Goal: Task Accomplishment & Management: Manage account settings

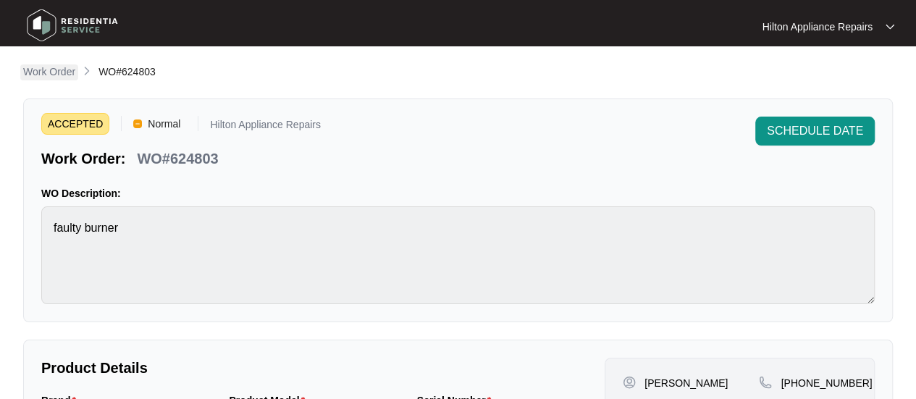
click at [51, 69] on p "Work Order" at bounding box center [49, 71] width 52 height 14
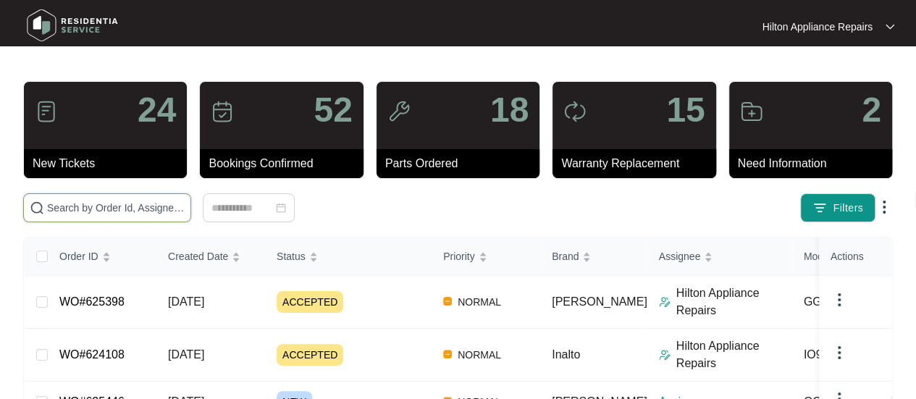
click at [84, 206] on input "text" at bounding box center [116, 208] width 138 height 16
click at [104, 204] on input "WO#" at bounding box center [116, 208] width 138 height 16
paste input "621719"
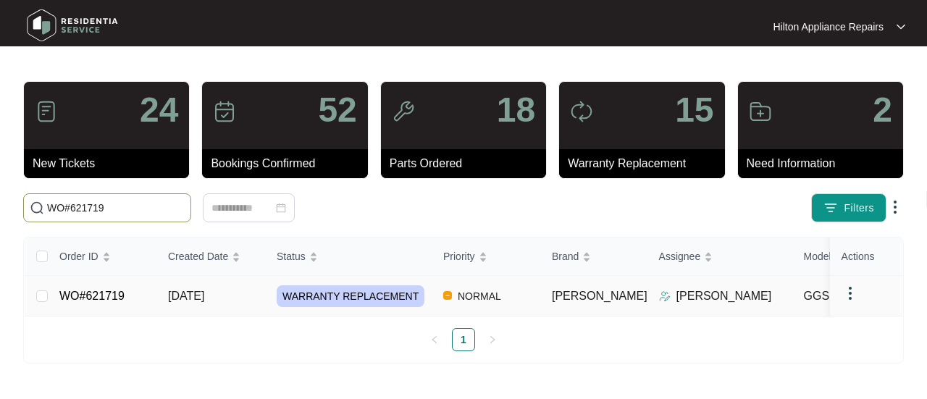
type input "WO#621719"
click at [191, 293] on span "[DATE]" at bounding box center [186, 296] width 36 height 12
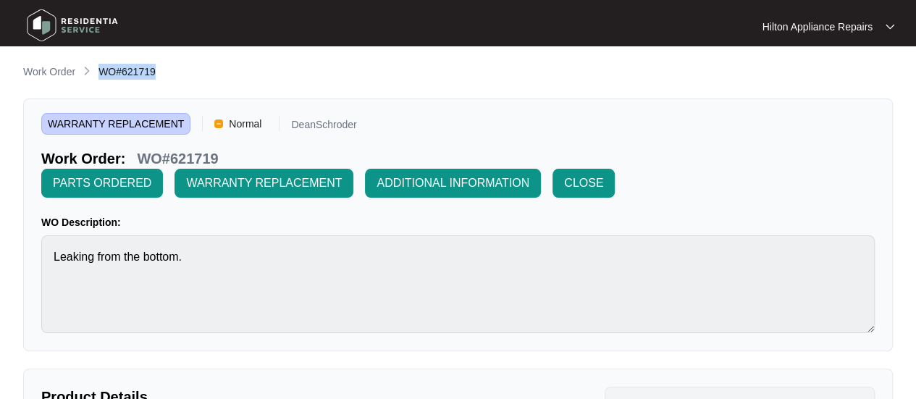
drag, startPoint x: 159, startPoint y: 73, endPoint x: 97, endPoint y: 76, distance: 61.6
click at [97, 76] on div "Work Order WO#621719" at bounding box center [458, 72] width 870 height 17
copy span "WO#621719"
click at [56, 73] on p "Work Order" at bounding box center [49, 71] width 52 height 14
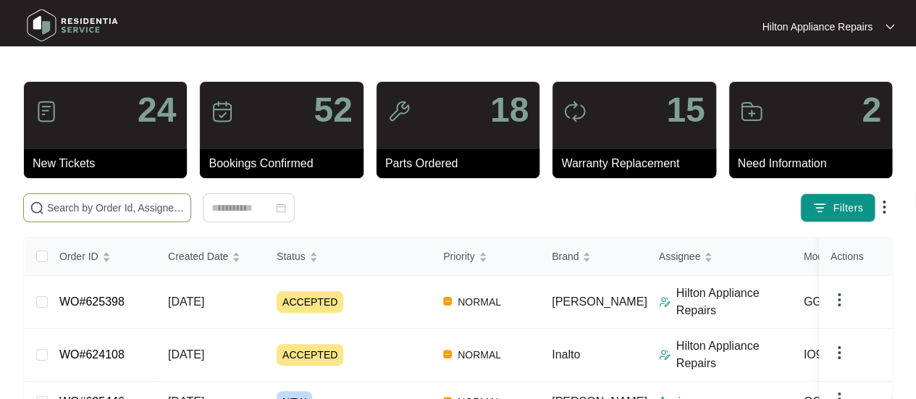
click at [79, 209] on input "text" at bounding box center [116, 208] width 138 height 16
paste input "625398"
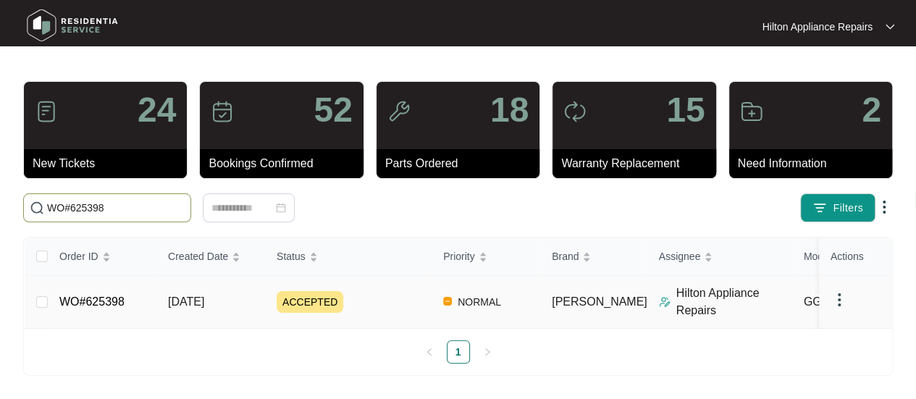
type input "WO#625398"
click at [197, 297] on span "[DATE]" at bounding box center [186, 301] width 36 height 12
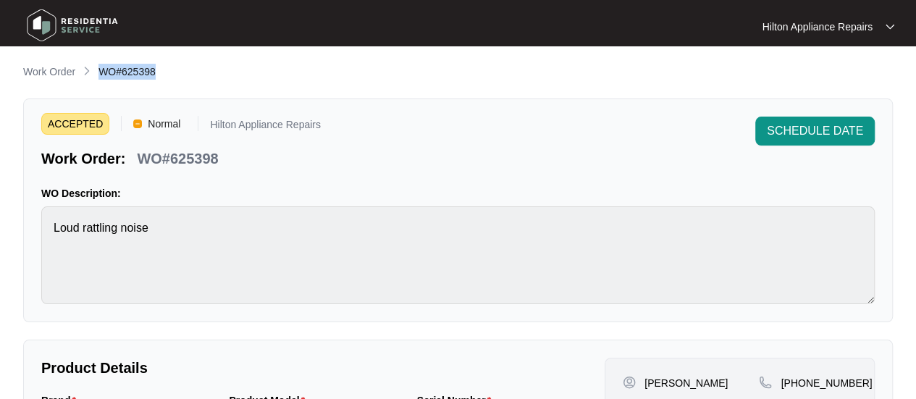
drag, startPoint x: 153, startPoint y: 70, endPoint x: 97, endPoint y: 70, distance: 55.8
click at [97, 70] on div "Work Order WO#625398" at bounding box center [458, 72] width 870 height 17
copy span "WO#625398"
click at [58, 69] on p "Work Order" at bounding box center [49, 71] width 52 height 14
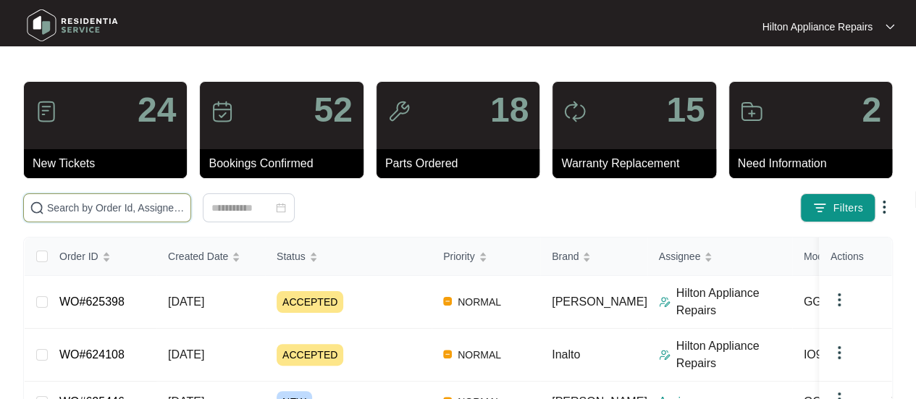
click at [97, 211] on input "text" at bounding box center [116, 208] width 138 height 16
paste input "WO#618142"
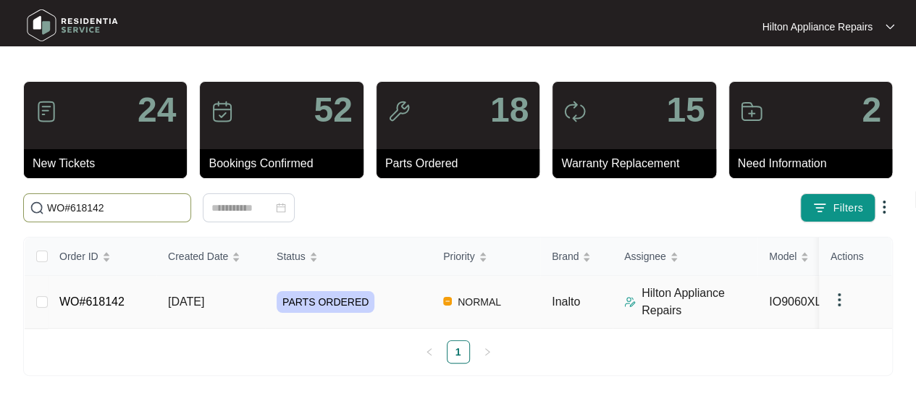
scroll to position [9, 0]
type input "WO#618142"
click at [204, 295] on span "[DATE]" at bounding box center [186, 301] width 36 height 12
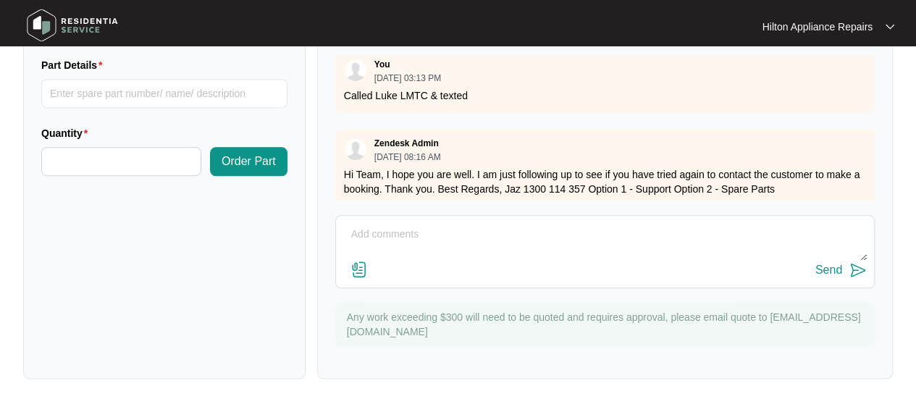
scroll to position [657, 0]
click at [419, 245] on textarea at bounding box center [605, 242] width 524 height 38
paste textarea "[PERSON_NAME] (SOUTH) ([DATE]) - Work Note Fitted hinges ok, job wasn’t on app"
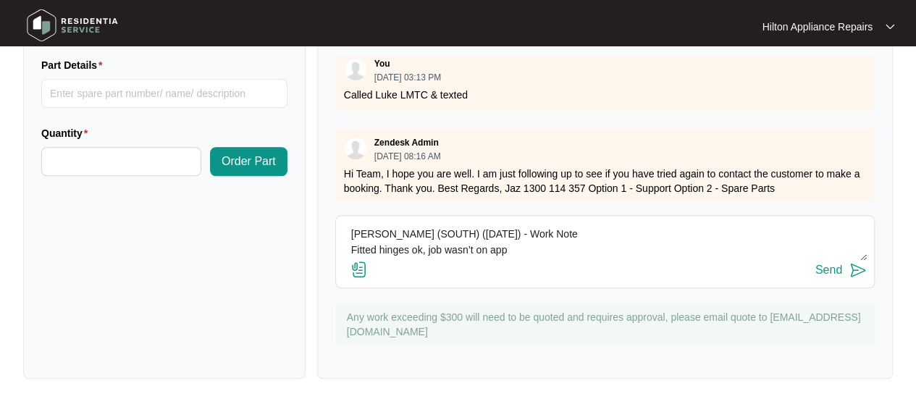
type textarea "[PERSON_NAME] (SOUTH) ([DATE]) - Work Note Fitted hinges ok, job wasn’t on app"
click at [365, 263] on img at bounding box center [358, 269] width 17 height 17
click at [0, 0] on input "file" at bounding box center [0, 0] width 0 height 0
click at [358, 269] on img at bounding box center [358, 269] width 17 height 17
click at [0, 0] on input "file" at bounding box center [0, 0] width 0 height 0
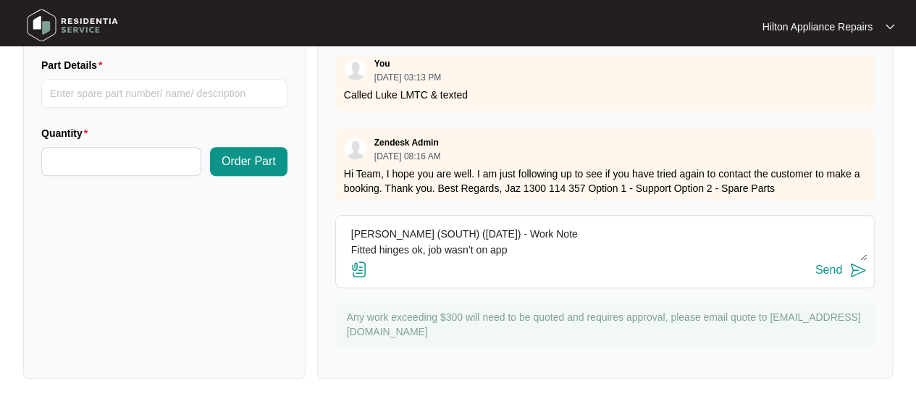
click at [353, 266] on img at bounding box center [358, 269] width 17 height 17
click at [0, 0] on input "file" at bounding box center [0, 0] width 0 height 0
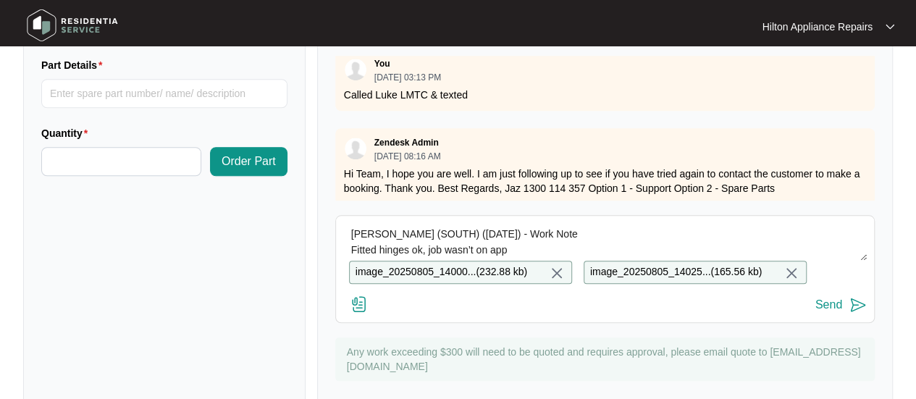
click at [827, 311] on div "Send" at bounding box center [828, 304] width 27 height 13
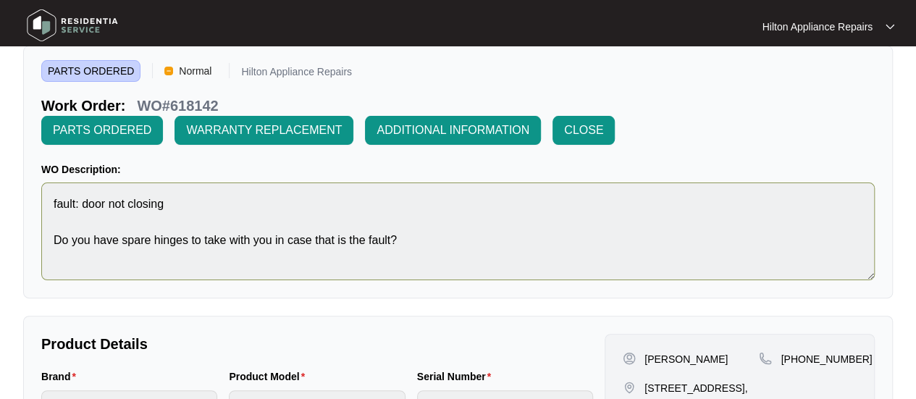
scroll to position [0, 0]
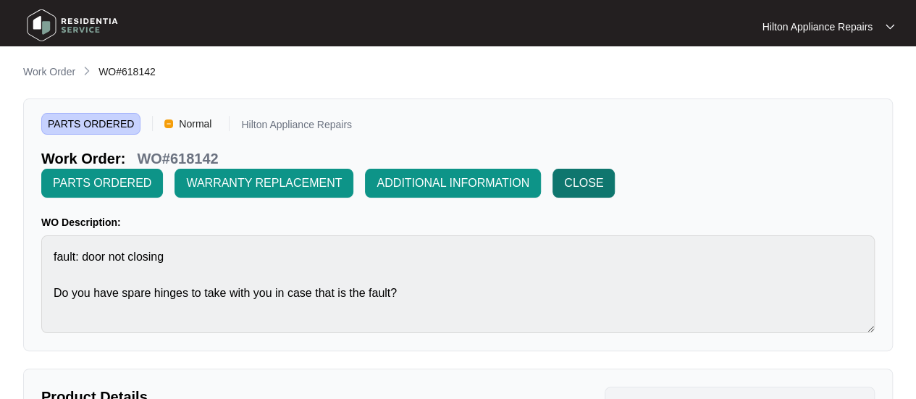
click at [579, 178] on span "CLOSE" at bounding box center [583, 183] width 39 height 17
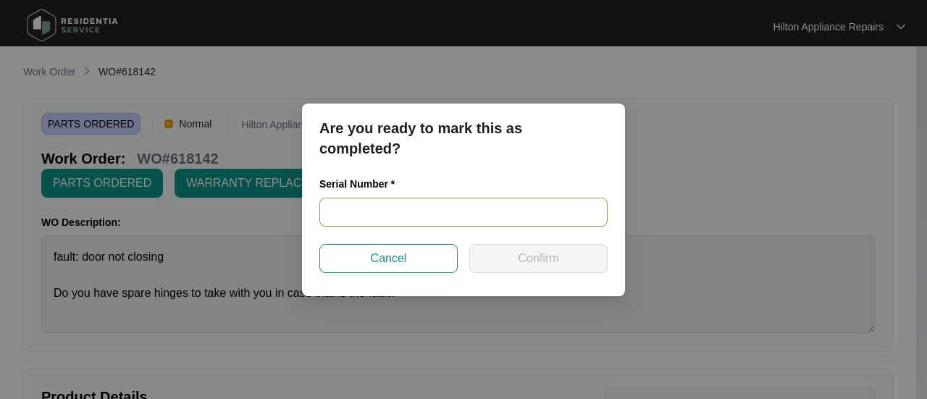
click at [333, 215] on input "text" at bounding box center [463, 212] width 288 height 29
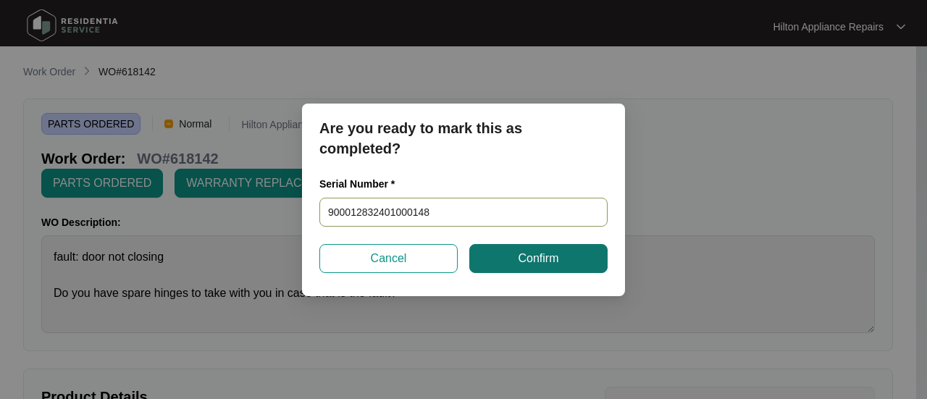
type input "900012832401000148"
click at [535, 254] on span "Confirm" at bounding box center [538, 258] width 41 height 17
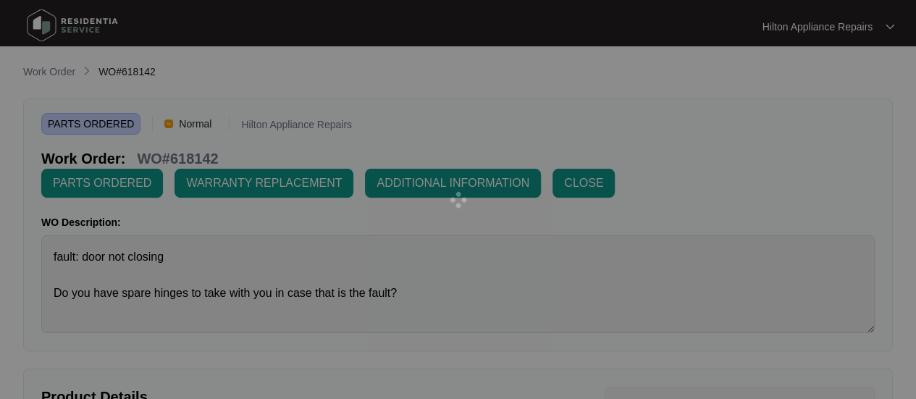
type input "900012832401000148"
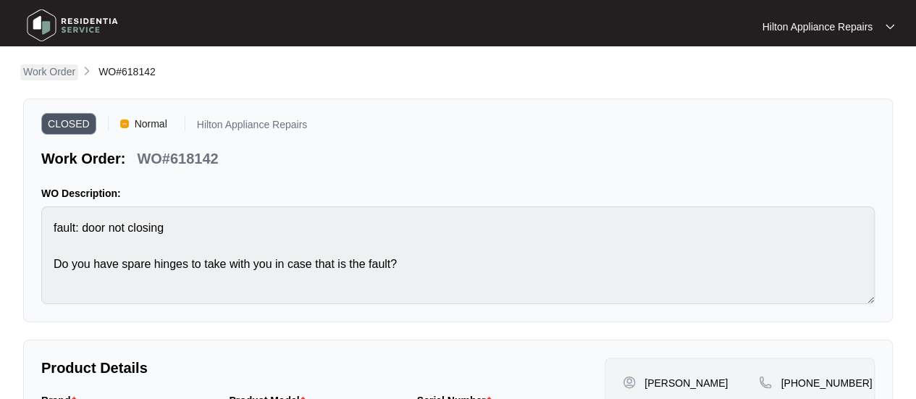
click at [36, 72] on p "Work Order" at bounding box center [49, 71] width 52 height 14
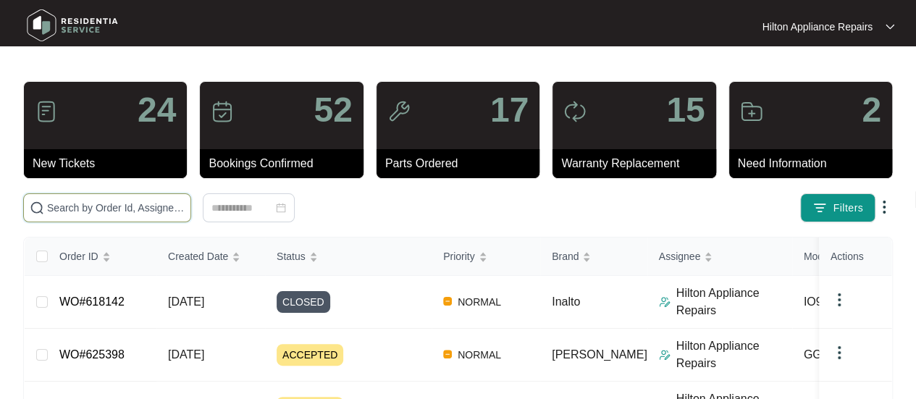
click at [112, 209] on input "text" at bounding box center [116, 208] width 138 height 16
paste input "WO#619684"
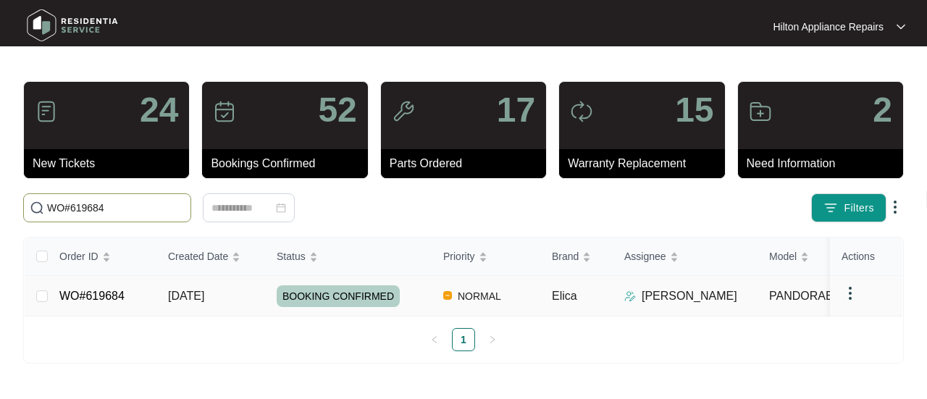
type input "WO#619684"
click at [181, 295] on span "[DATE]" at bounding box center [186, 296] width 36 height 12
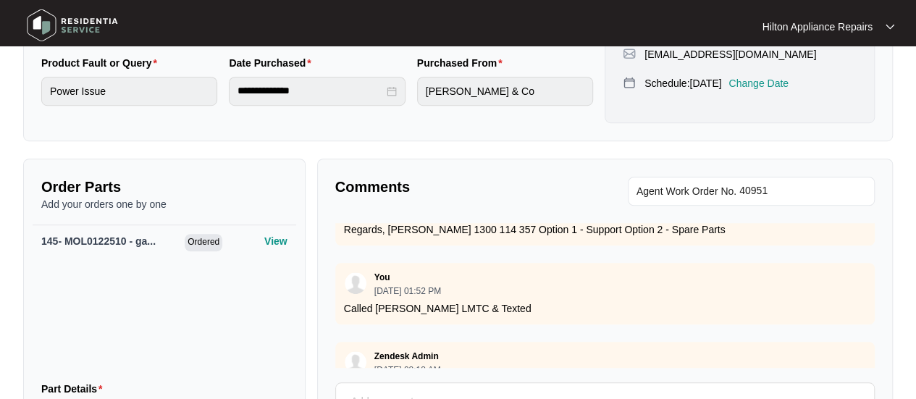
scroll to position [682, 0]
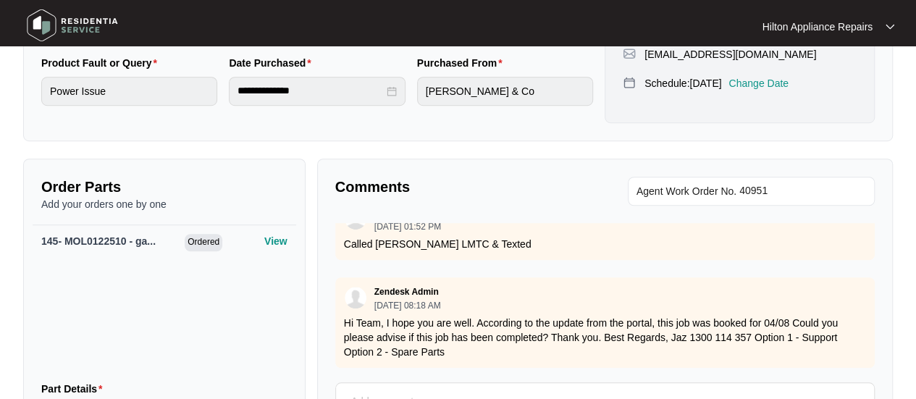
drag, startPoint x: 359, startPoint y: 361, endPoint x: 367, endPoint y: 367, distance: 10.3
paste textarea "[PERSON_NAME] (CENTRAL - Apprentice) ([DATE]) - Work Note Replaced gas spring. …"
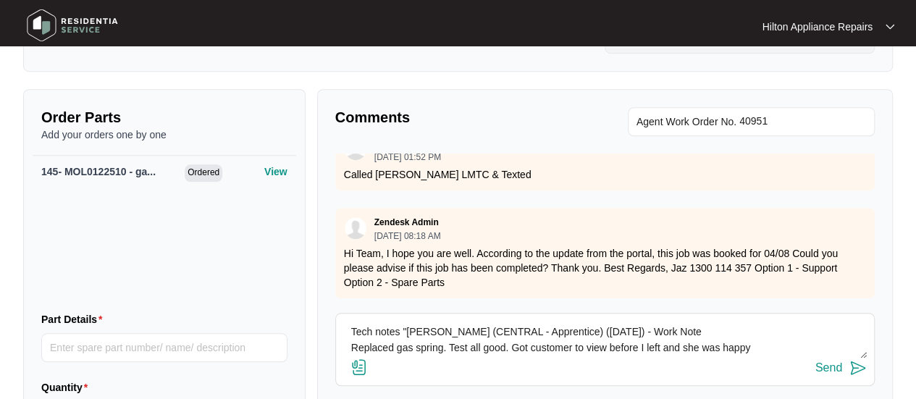
scroll to position [573, 0]
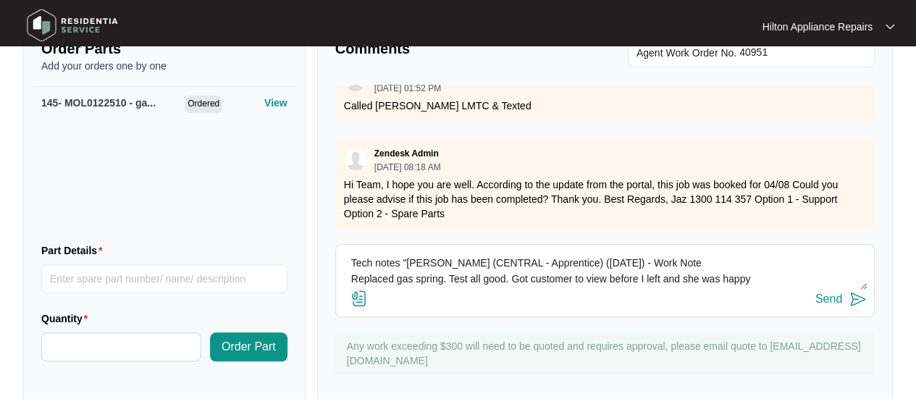
drag, startPoint x: 561, startPoint y: 230, endPoint x: 517, endPoint y: 235, distance: 44.4
click at [517, 252] on textarea "Tech notes "[PERSON_NAME] (CENTRAL - Apprentice) ([DATE]) - Work Note Replaced …" at bounding box center [605, 271] width 524 height 38
type textarea "Tech notes "[PERSON_NAME] (CENTRAL) ([DATE]) - Work Note Replaced gas spring. T…"
click at [362, 290] on img at bounding box center [358, 298] width 17 height 17
click at [0, 0] on input "file" at bounding box center [0, 0] width 0 height 0
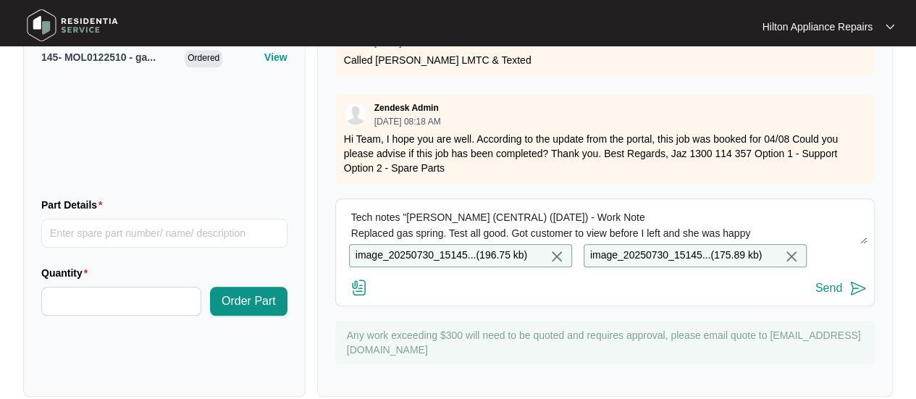
click at [833, 282] on div "Send" at bounding box center [828, 288] width 27 height 13
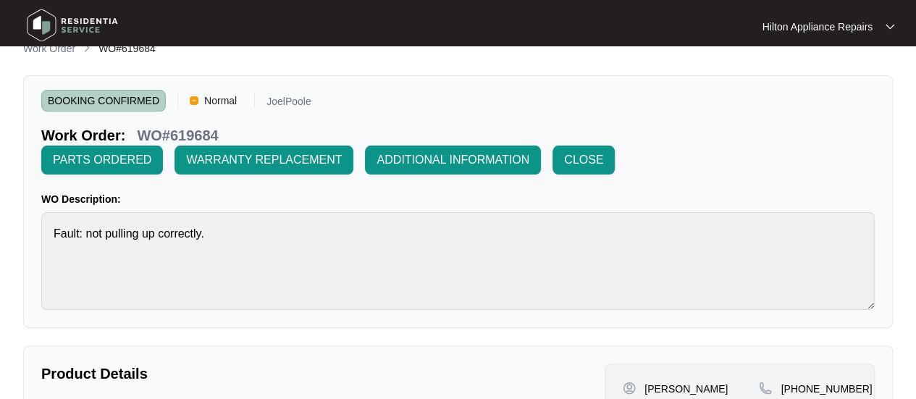
scroll to position [0, 0]
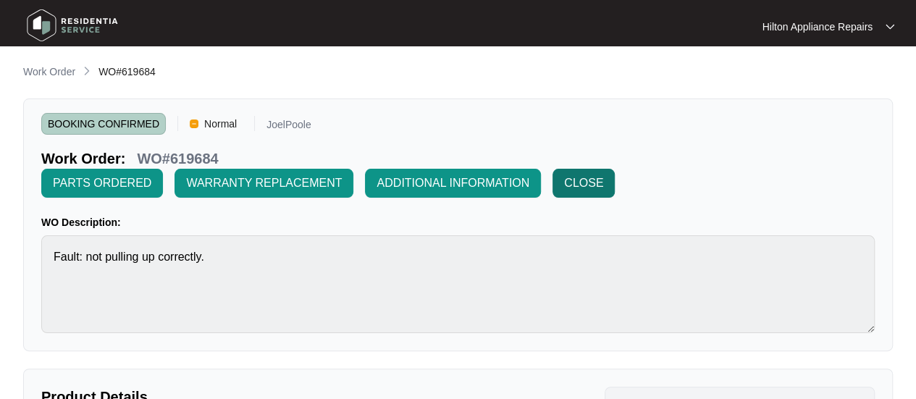
click at [615, 169] on button "CLOSE" at bounding box center [584, 183] width 62 height 29
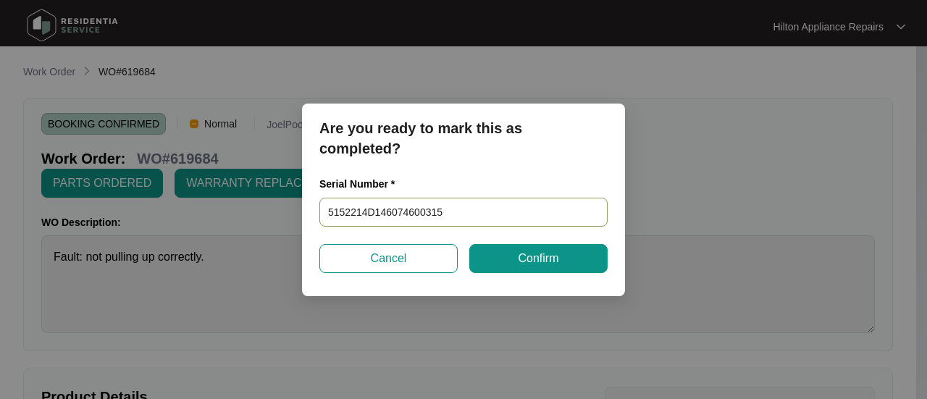
drag, startPoint x: 432, startPoint y: 209, endPoint x: 176, endPoint y: 216, distance: 255.7
click at [180, 216] on div "Are you ready to mark this as completed? Serial Number * 5152214D146074600315 C…" at bounding box center [463, 199] width 927 height 399
type input "5152225D146074600703"
drag, startPoint x: 516, startPoint y: 269, endPoint x: 521, endPoint y: 254, distance: 15.6
click at [516, 268] on button "Confirm" at bounding box center [538, 258] width 138 height 29
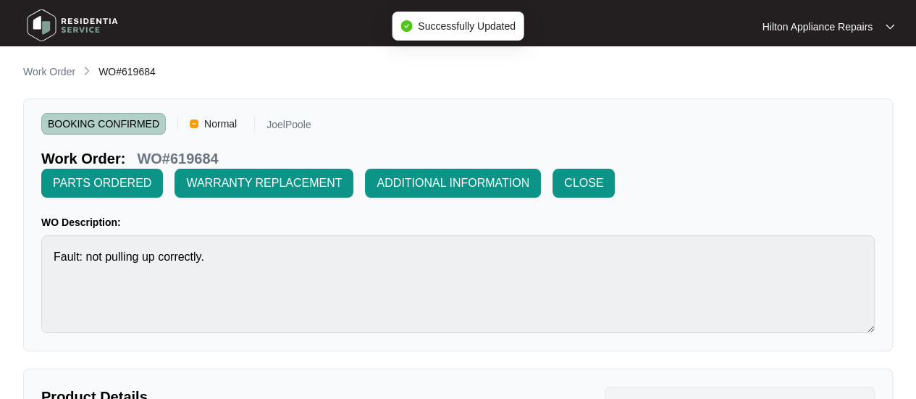
type input "5152225D146074600703"
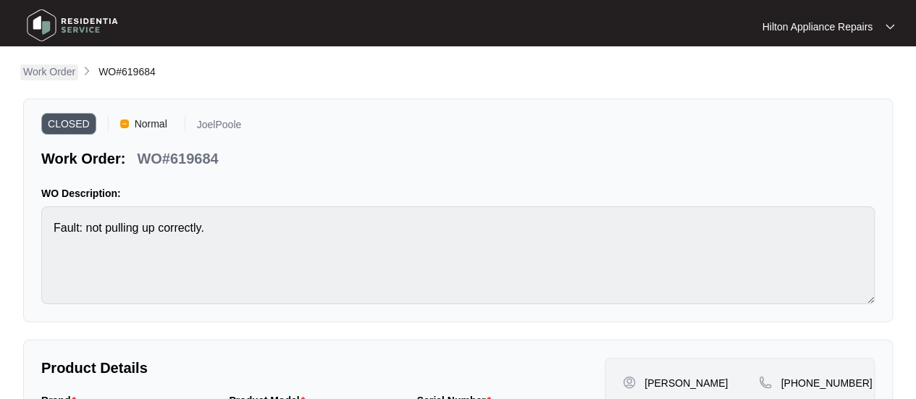
click at [61, 65] on p "Work Order" at bounding box center [49, 71] width 52 height 14
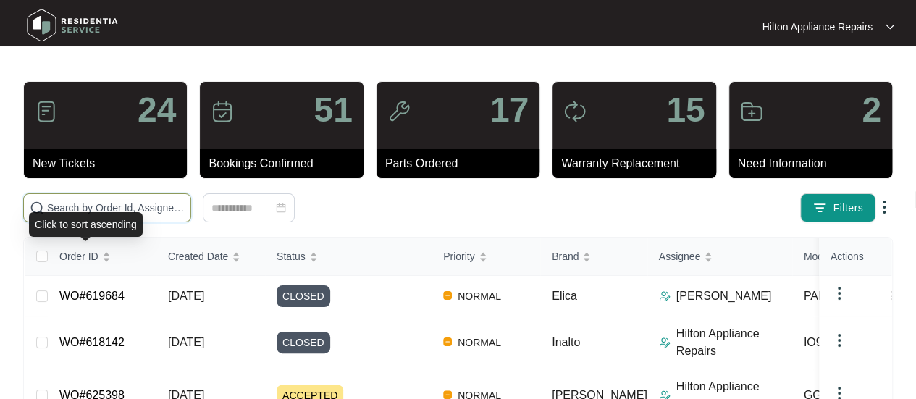
click at [94, 208] on input "text" at bounding box center [116, 208] width 138 height 16
paste input "625446"
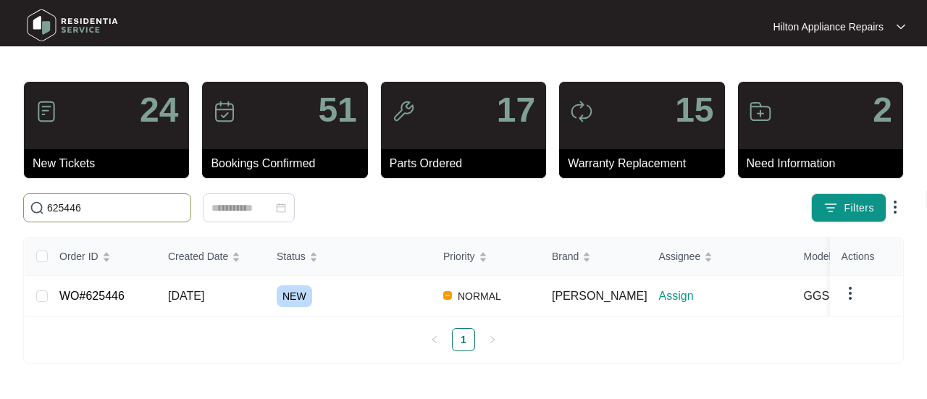
drag, startPoint x: 116, startPoint y: 206, endPoint x: 28, endPoint y: 201, distance: 88.5
click at [0, 208] on html "Hilton Appliance Repairs Hilton App... 24 New Tickets 51 Bookings Confirmed 17 …" at bounding box center [463, 199] width 927 height 399
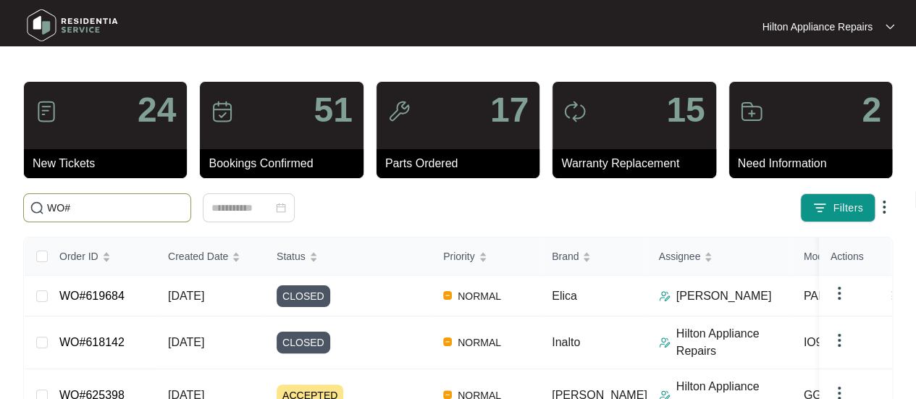
paste input "625446"
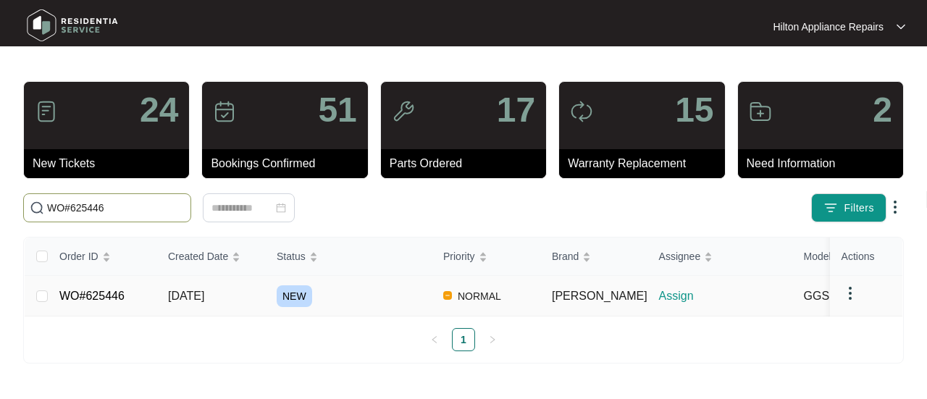
type input "WO#625446"
click at [204, 290] on span "[DATE]" at bounding box center [186, 296] width 36 height 12
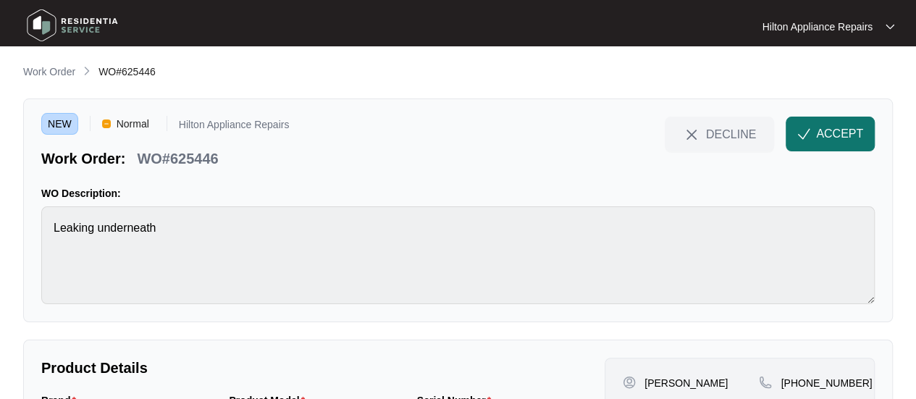
click at [840, 124] on button "ACCEPT" at bounding box center [830, 134] width 89 height 35
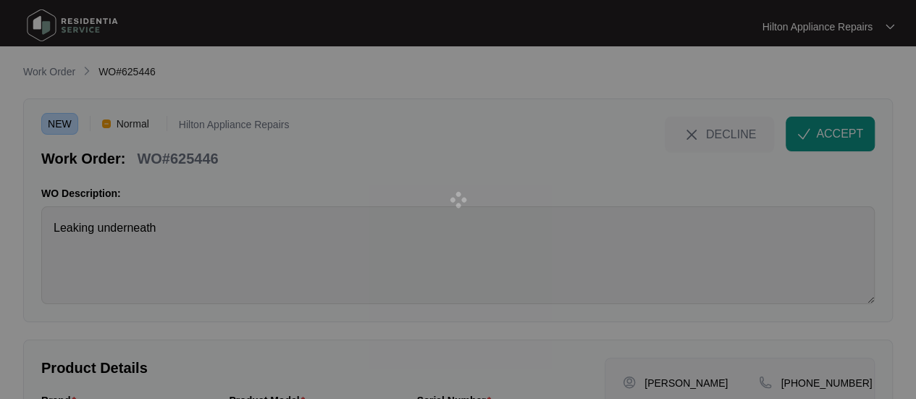
scroll to position [169, 0]
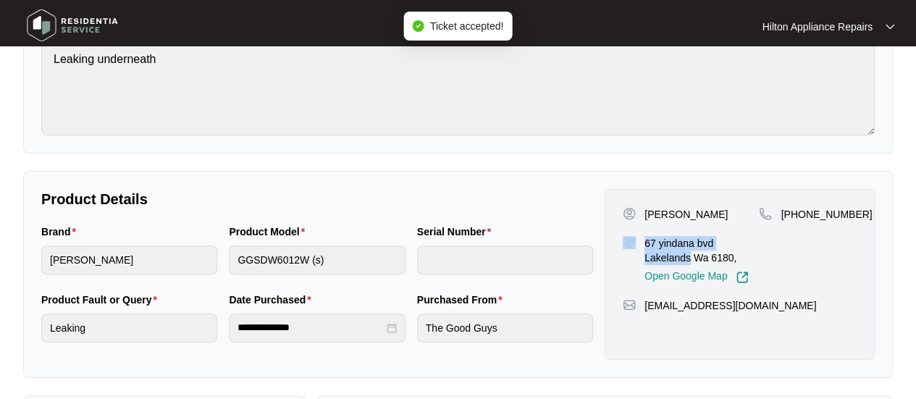
drag, startPoint x: 691, startPoint y: 254, endPoint x: 636, endPoint y: 238, distance: 57.3
click at [636, 238] on div "67 yindana [GEOGRAPHIC_DATA], Open Google Map" at bounding box center [691, 260] width 136 height 48
copy div "67 yindana bvd Lakelands"
drag, startPoint x: 849, startPoint y: 214, endPoint x: 801, endPoint y: 211, distance: 47.8
click at [801, 211] on span "[PHONE_NUMBER]" at bounding box center [826, 215] width 91 height 12
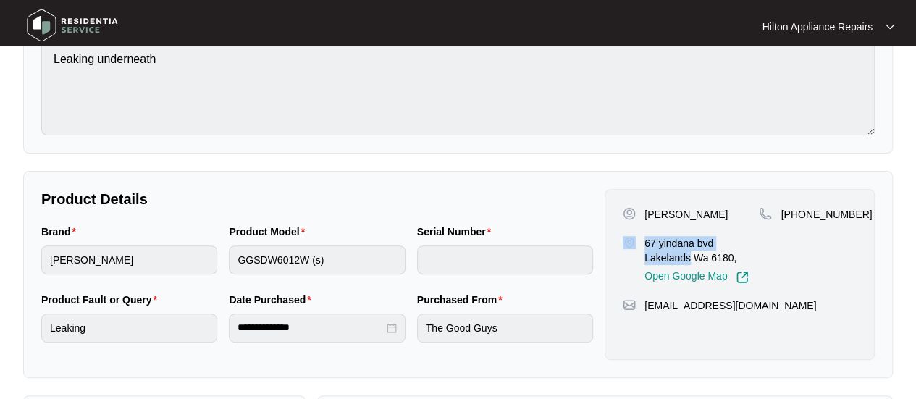
copy span "432690587"
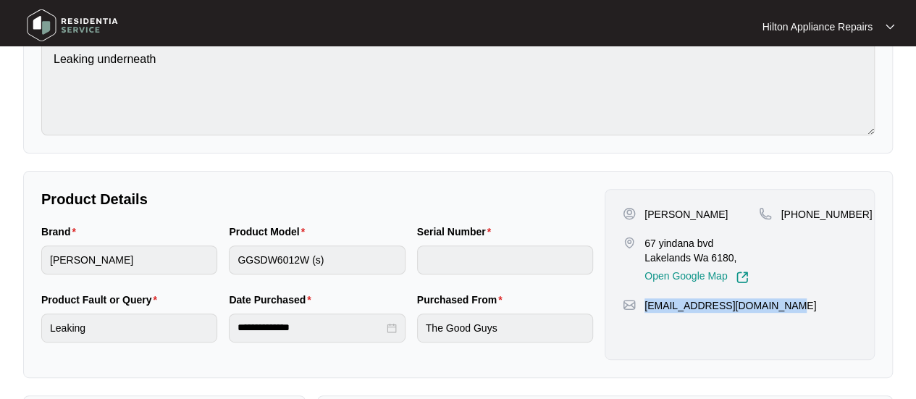
drag, startPoint x: 772, startPoint y: 303, endPoint x: 641, endPoint y: 307, distance: 131.1
click at [641, 307] on div "[EMAIL_ADDRESS][DOMAIN_NAME]" at bounding box center [740, 305] width 234 height 14
copy p "[EMAIL_ADDRESS][DOMAIN_NAME]"
click at [159, 253] on div "Brand [PERSON_NAME] Product Model GGSDW6012W (s) Serial Number" at bounding box center [316, 258] width 563 height 68
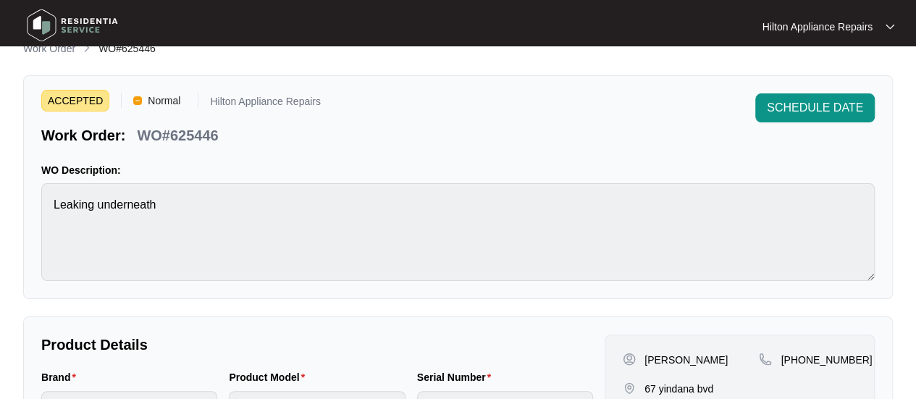
scroll to position [0, 0]
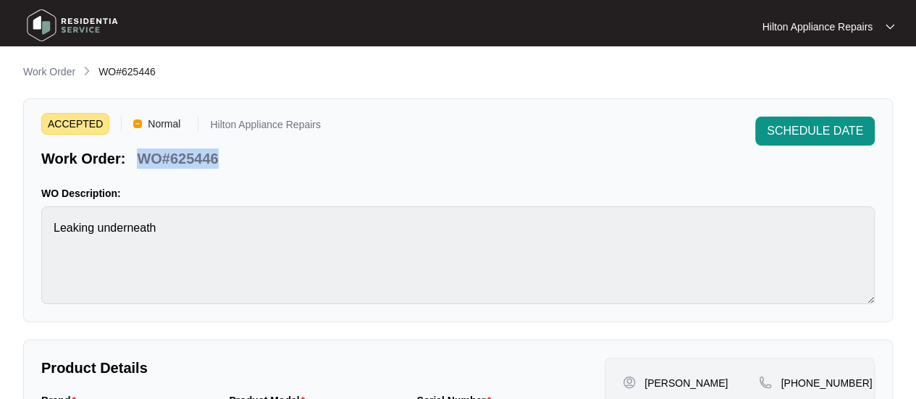
drag, startPoint x: 153, startPoint y: 160, endPoint x: 132, endPoint y: 157, distance: 21.2
click at [131, 158] on div "Work Order: WO#625446" at bounding box center [181, 155] width 280 height 25
copy p "WO#625446"
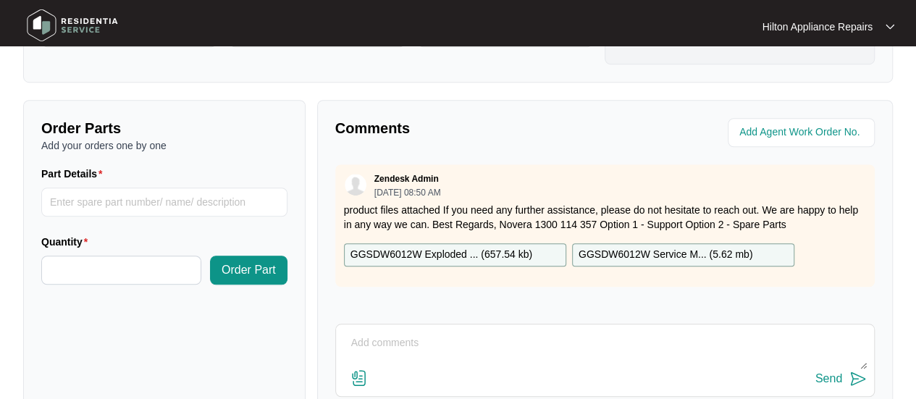
scroll to position [507, 0]
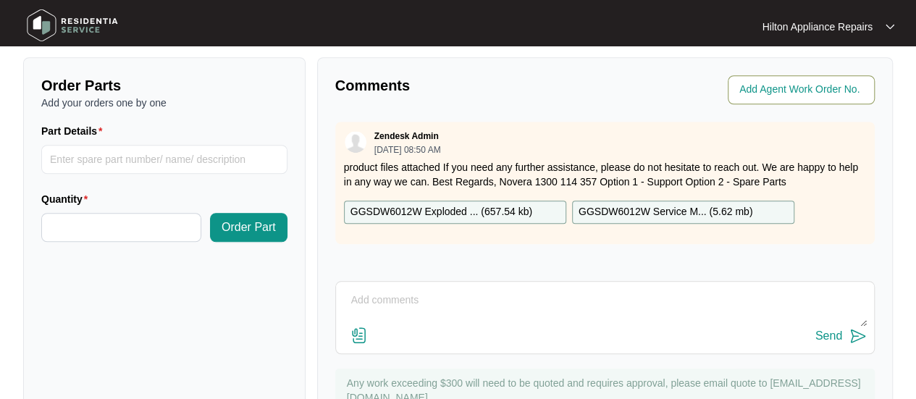
drag, startPoint x: 756, startPoint y: 89, endPoint x: 828, endPoint y: 79, distance: 73.1
click at [755, 89] on input "string" at bounding box center [802, 89] width 127 height 17
type input "41302"
click at [503, 91] on p "Comments" at bounding box center [465, 85] width 260 height 20
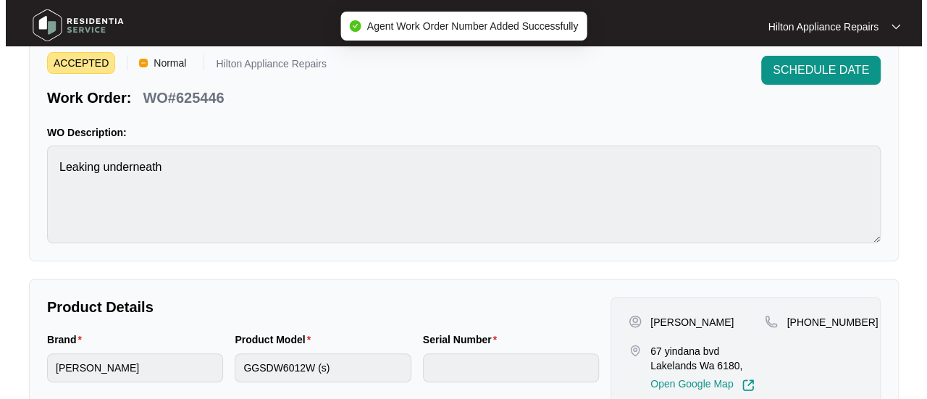
scroll to position [0, 0]
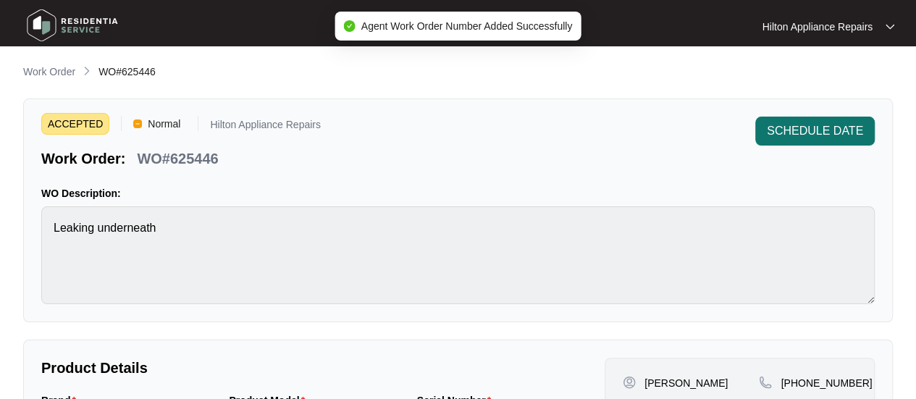
click at [789, 132] on span "SCHEDULE DATE" at bounding box center [815, 130] width 96 height 17
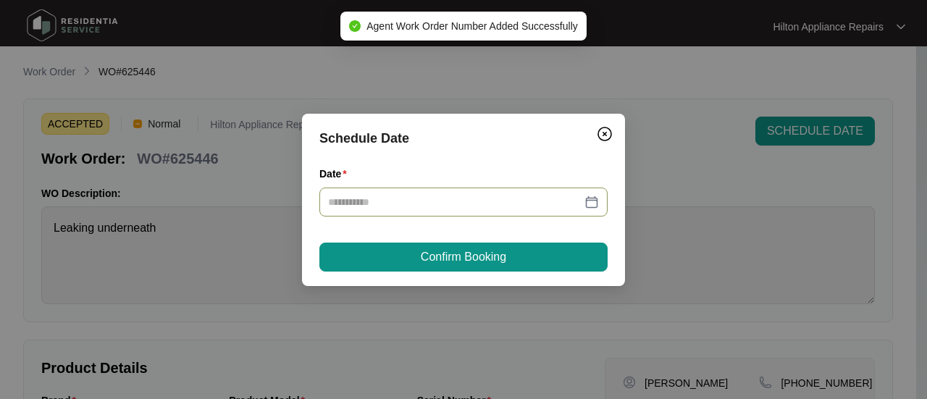
click at [589, 199] on div at bounding box center [463, 202] width 271 height 16
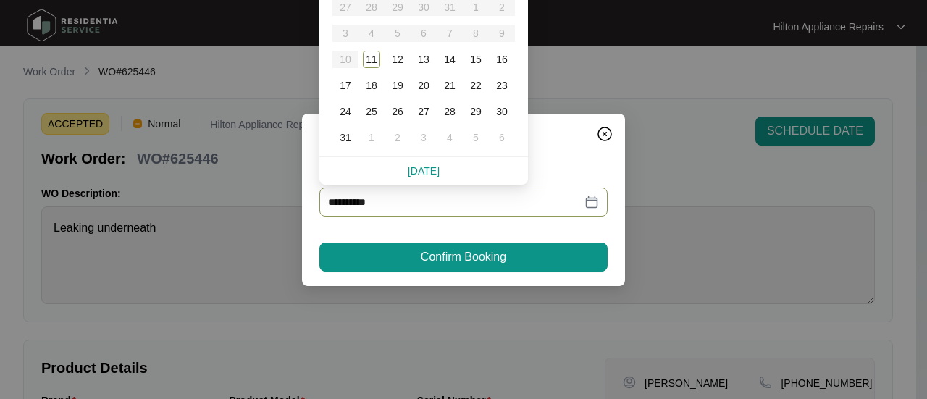
type input "**********"
click at [393, 57] on div "12" at bounding box center [397, 59] width 17 height 17
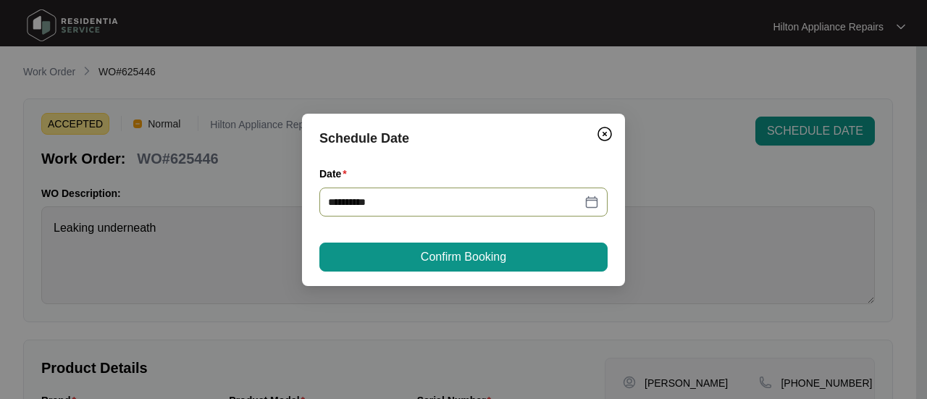
type input "**********"
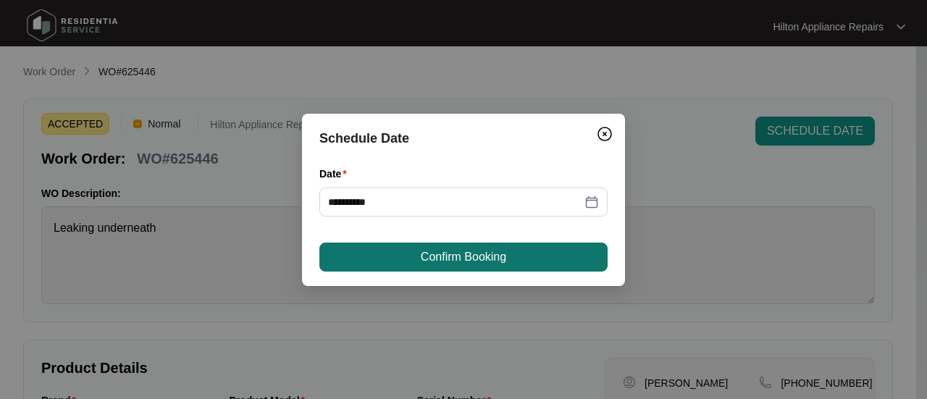
click at [440, 251] on span "Confirm Booking" at bounding box center [463, 256] width 85 height 17
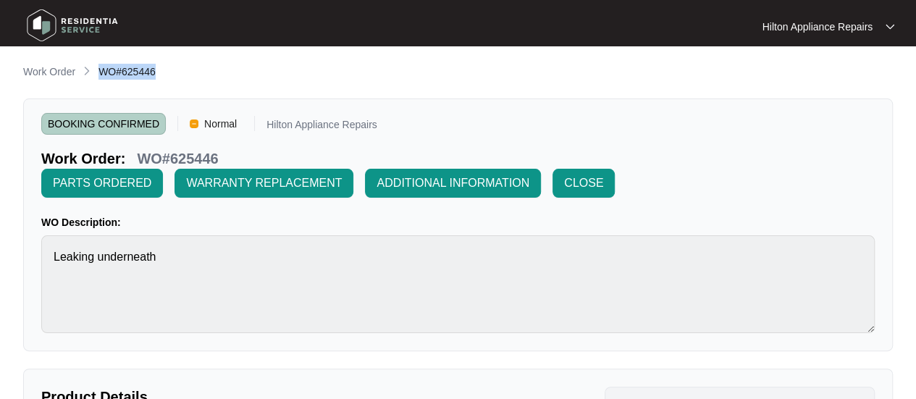
drag, startPoint x: 159, startPoint y: 75, endPoint x: 98, endPoint y: 75, distance: 61.6
click at [98, 75] on div "Work Order WO#625446" at bounding box center [458, 72] width 870 height 17
copy span "WO#625446"
click at [46, 75] on p "Work Order" at bounding box center [49, 71] width 52 height 14
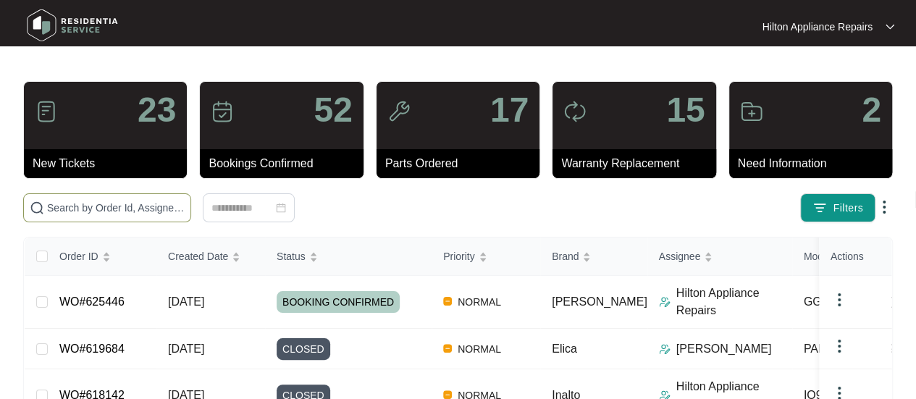
click at [57, 208] on input "text" at bounding box center [116, 208] width 138 height 16
paste input "WO#625446"
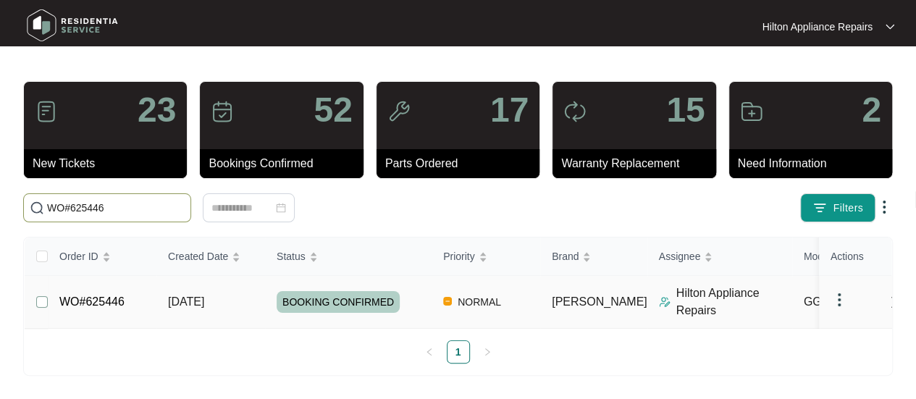
type input "WO#625446"
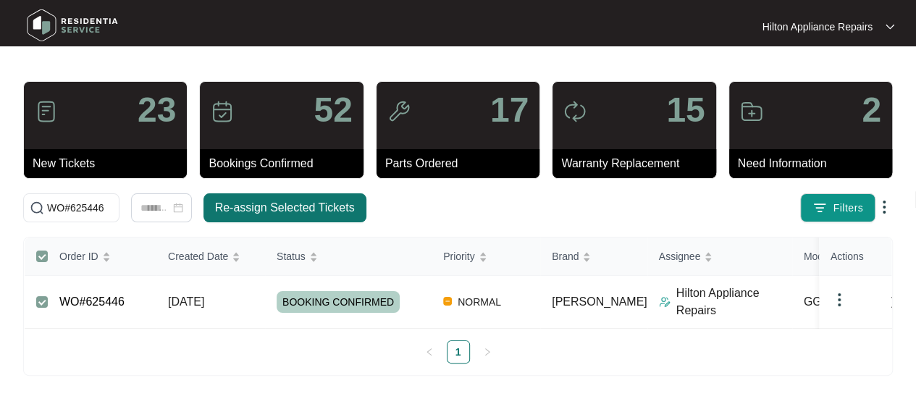
click at [271, 205] on span "Re-assign Selected Tickets" at bounding box center [285, 207] width 140 height 17
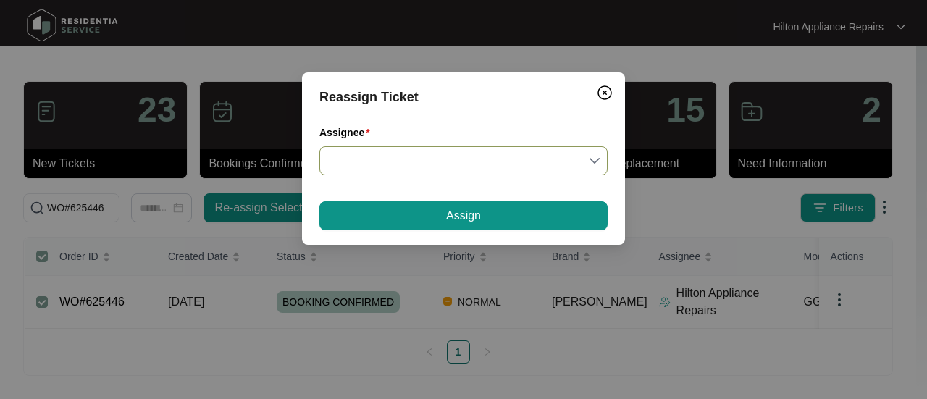
click at [592, 159] on input "Assignee" at bounding box center [463, 161] width 271 height 28
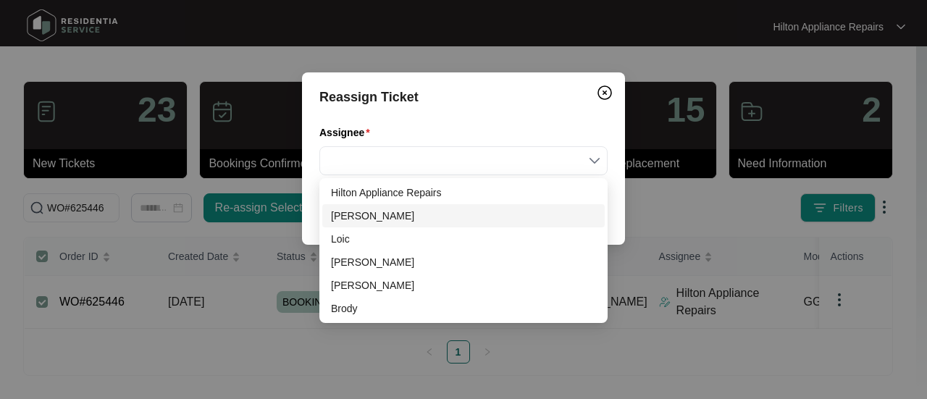
click at [350, 215] on div "[PERSON_NAME]" at bounding box center [463, 216] width 265 height 16
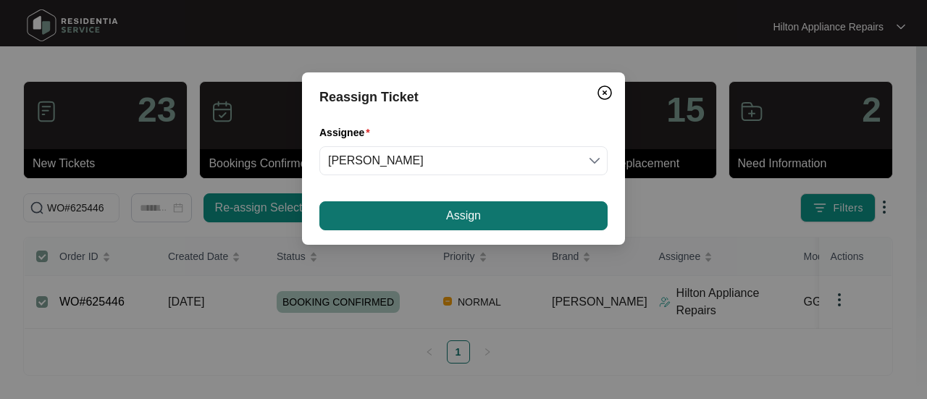
click at [421, 214] on button "Assign" at bounding box center [463, 215] width 288 height 29
